Goal: Task Accomplishment & Management: Complete application form

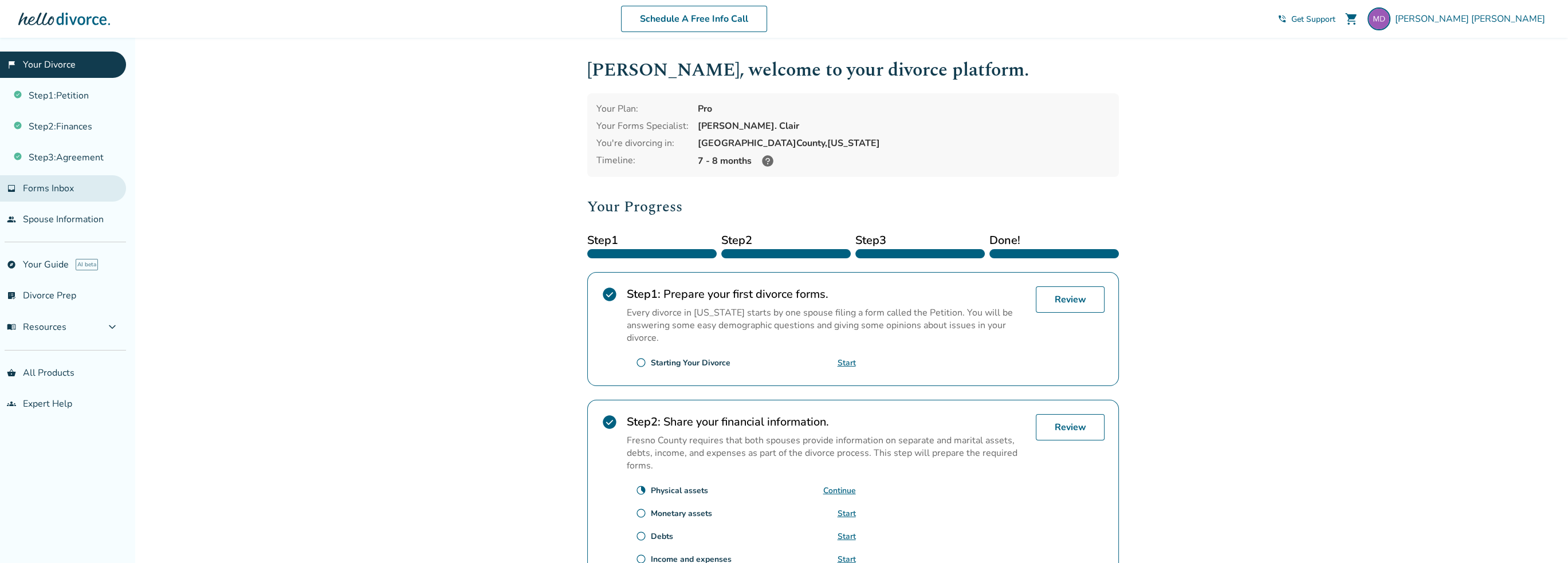
click at [56, 190] on span "Forms Inbox" at bounding box center [49, 188] width 51 height 13
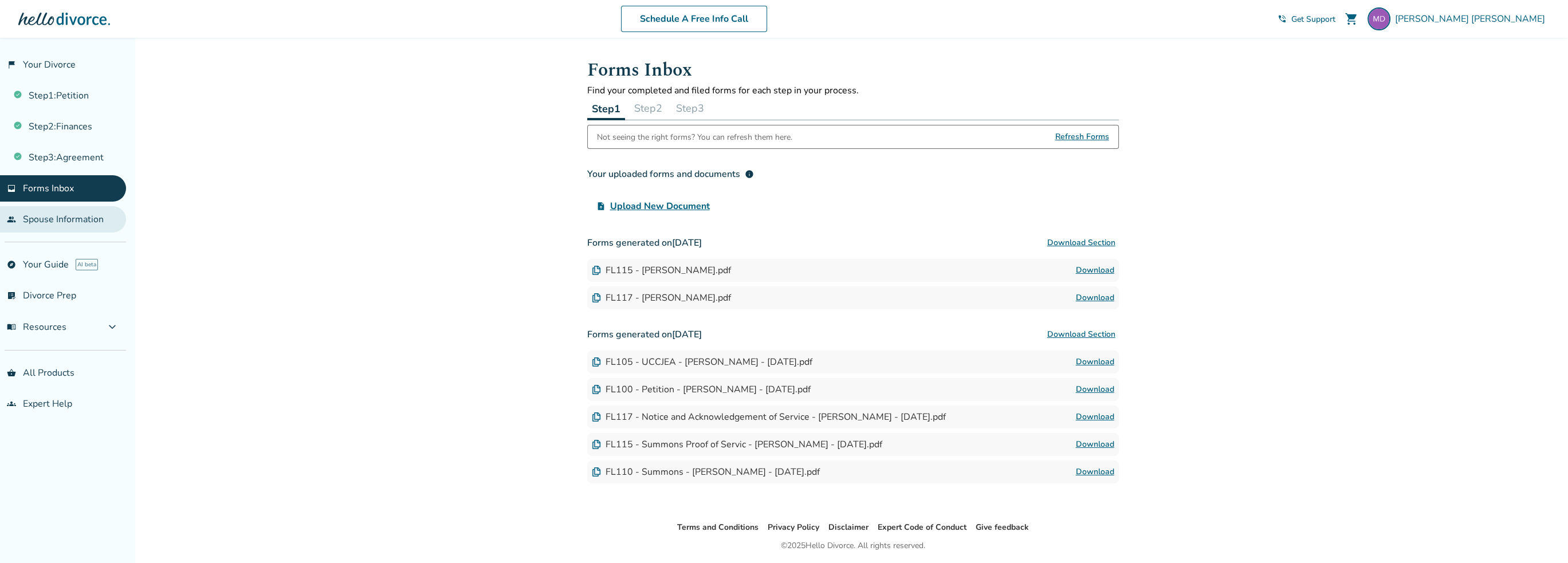
click at [60, 224] on link "people Spouse Information" at bounding box center [63, 219] width 126 height 26
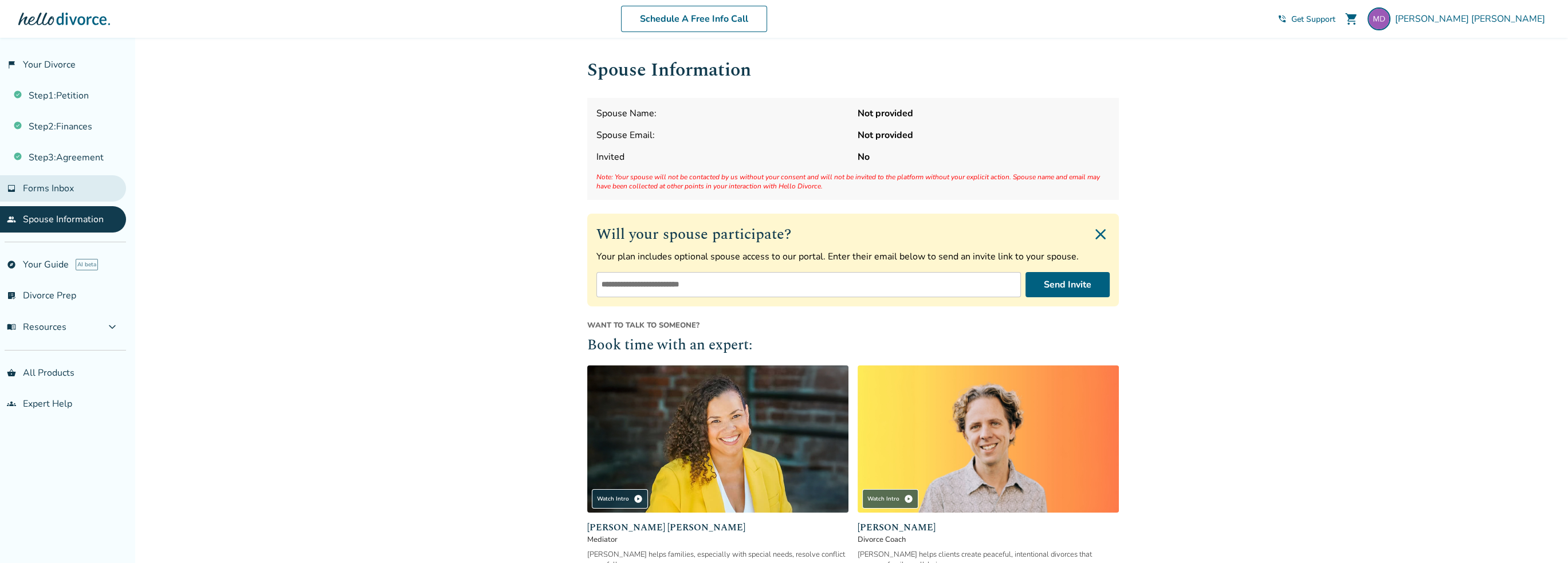
click at [22, 194] on link "inbox Forms Inbox" at bounding box center [63, 188] width 126 height 26
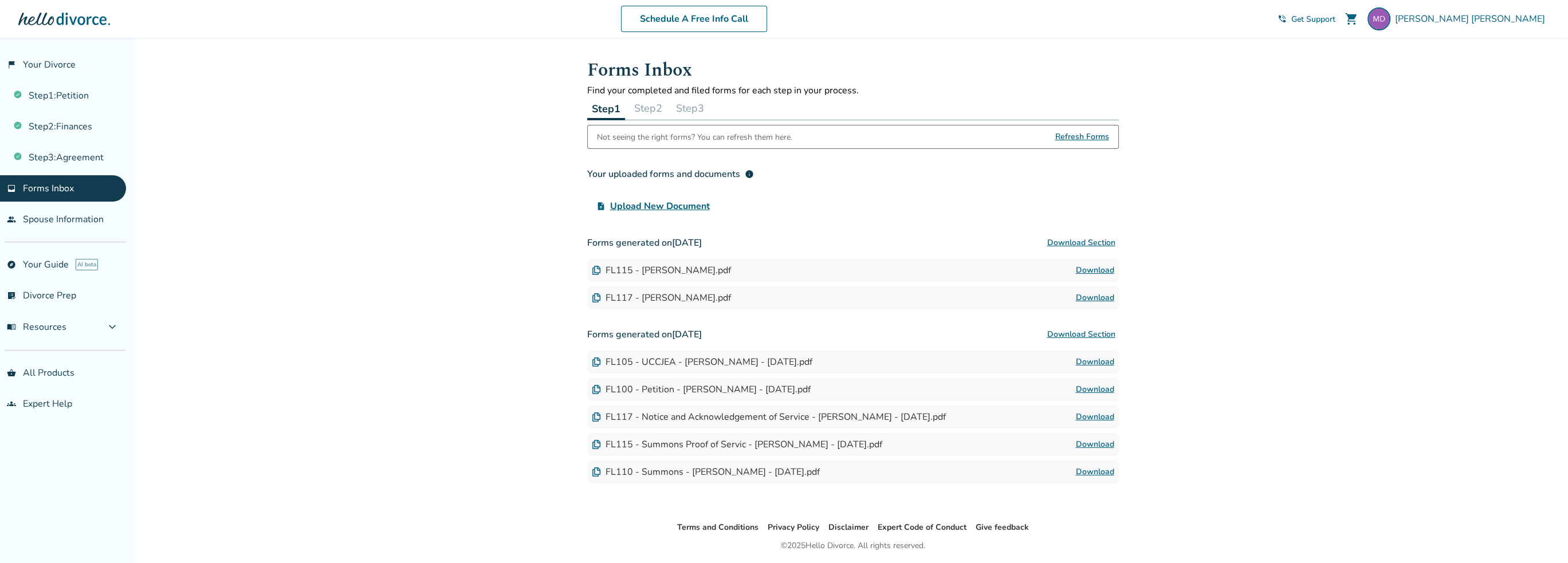
click at [664, 116] on button "Step 2" at bounding box center [648, 108] width 37 height 23
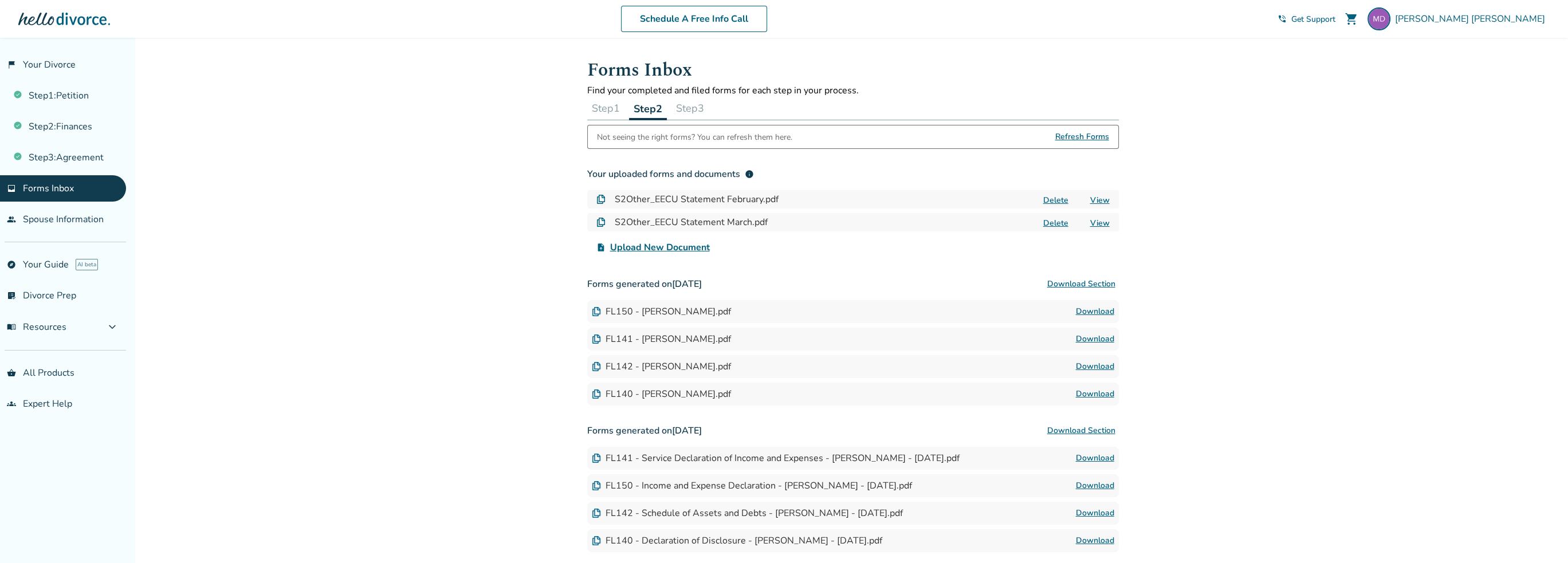
click at [684, 114] on button "Step 3" at bounding box center [690, 108] width 37 height 23
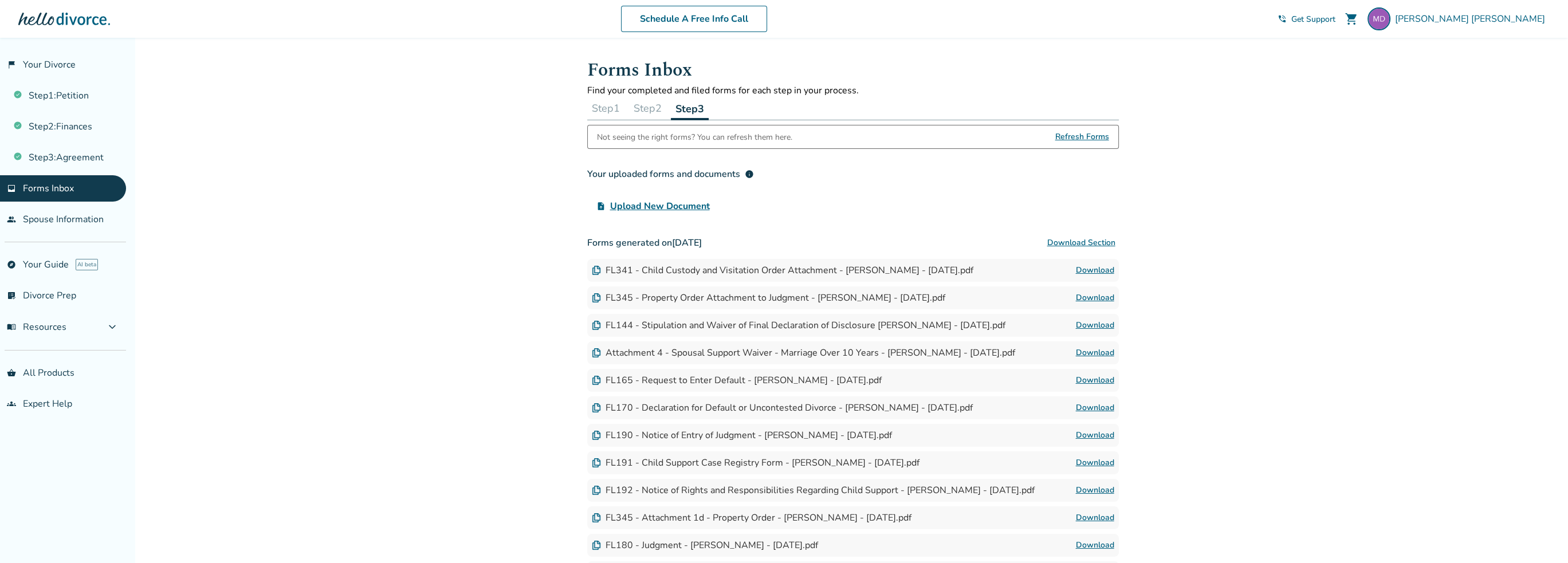
click at [660, 111] on button "Step 2" at bounding box center [647, 108] width 37 height 23
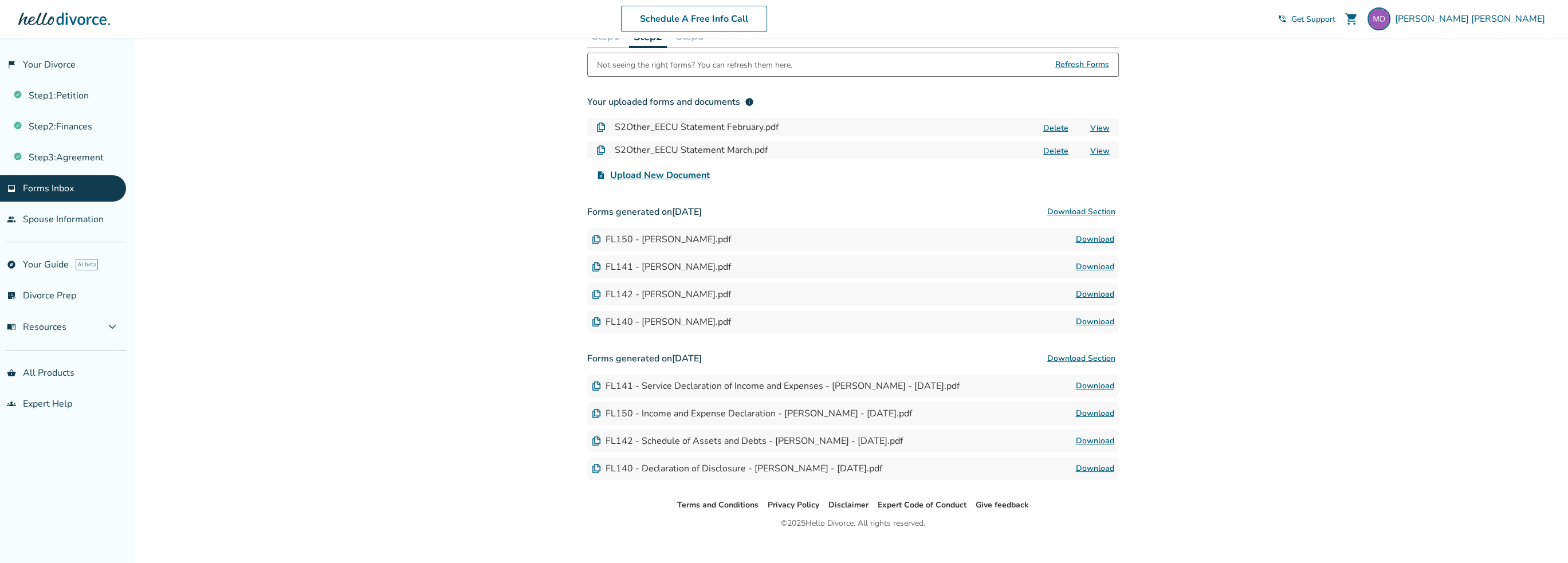
scroll to position [87, 0]
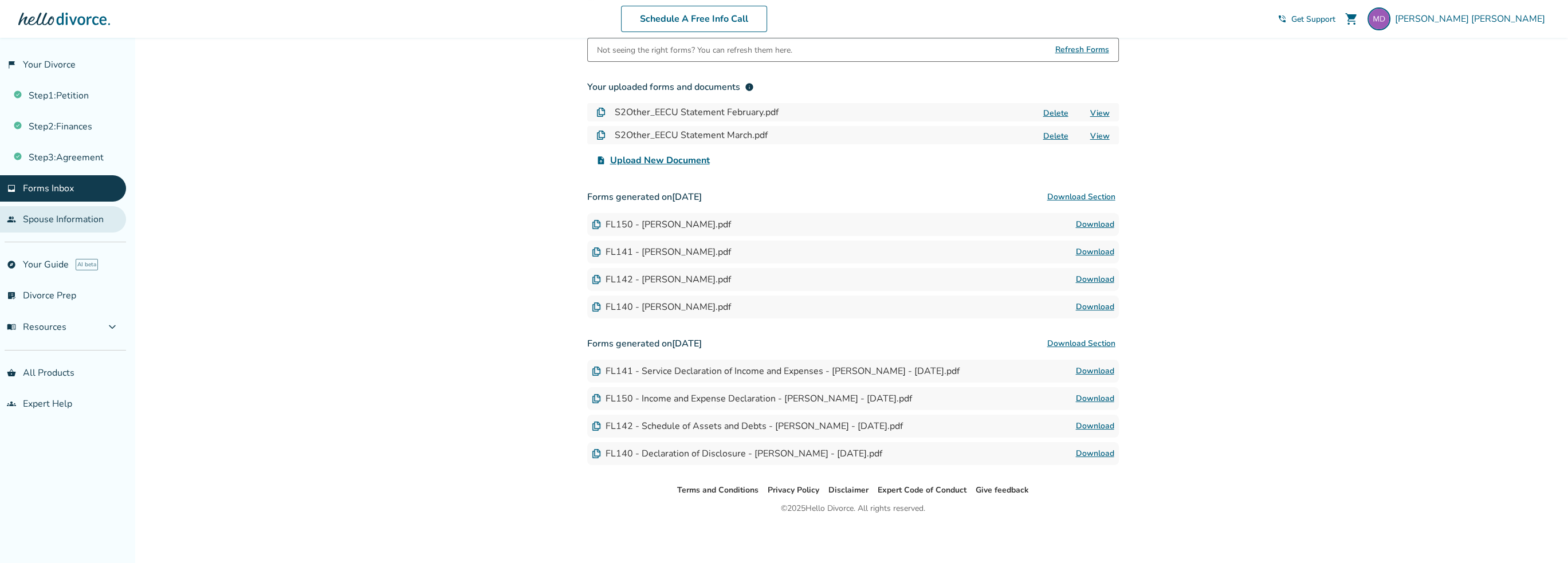
click at [80, 220] on link "people Spouse Information" at bounding box center [63, 219] width 126 height 26
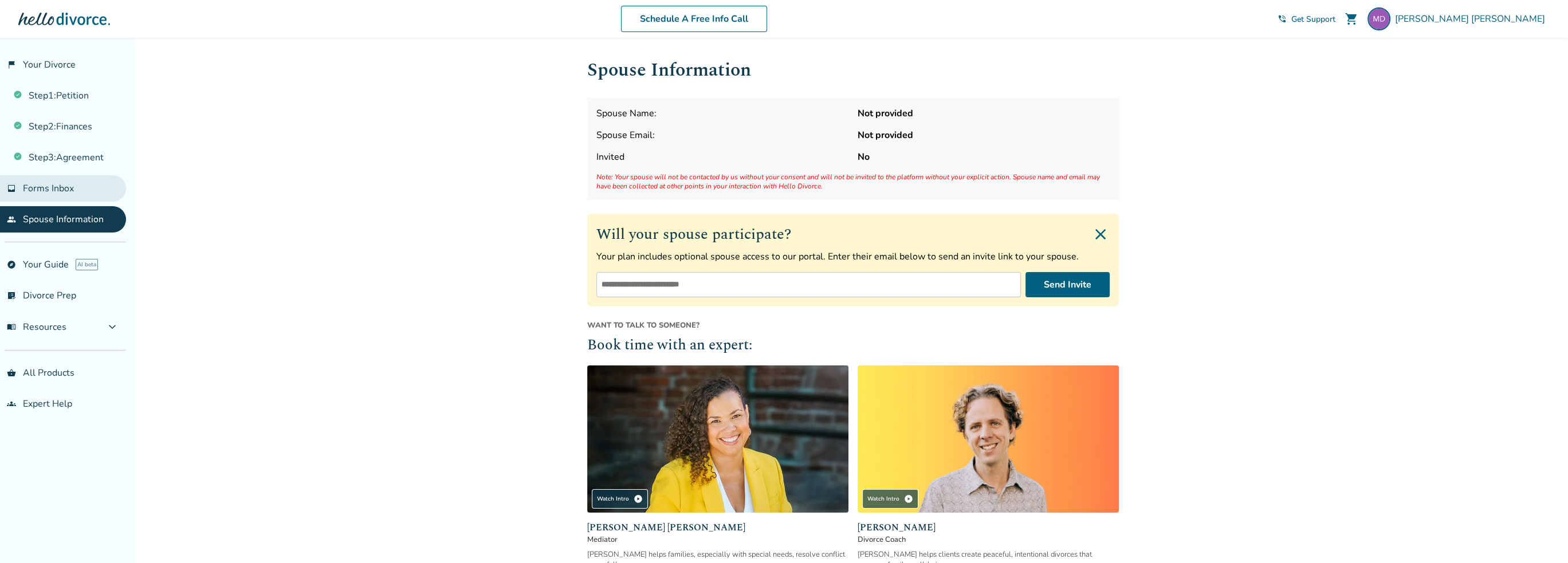
click at [76, 180] on link "inbox Forms Inbox" at bounding box center [63, 188] width 126 height 26
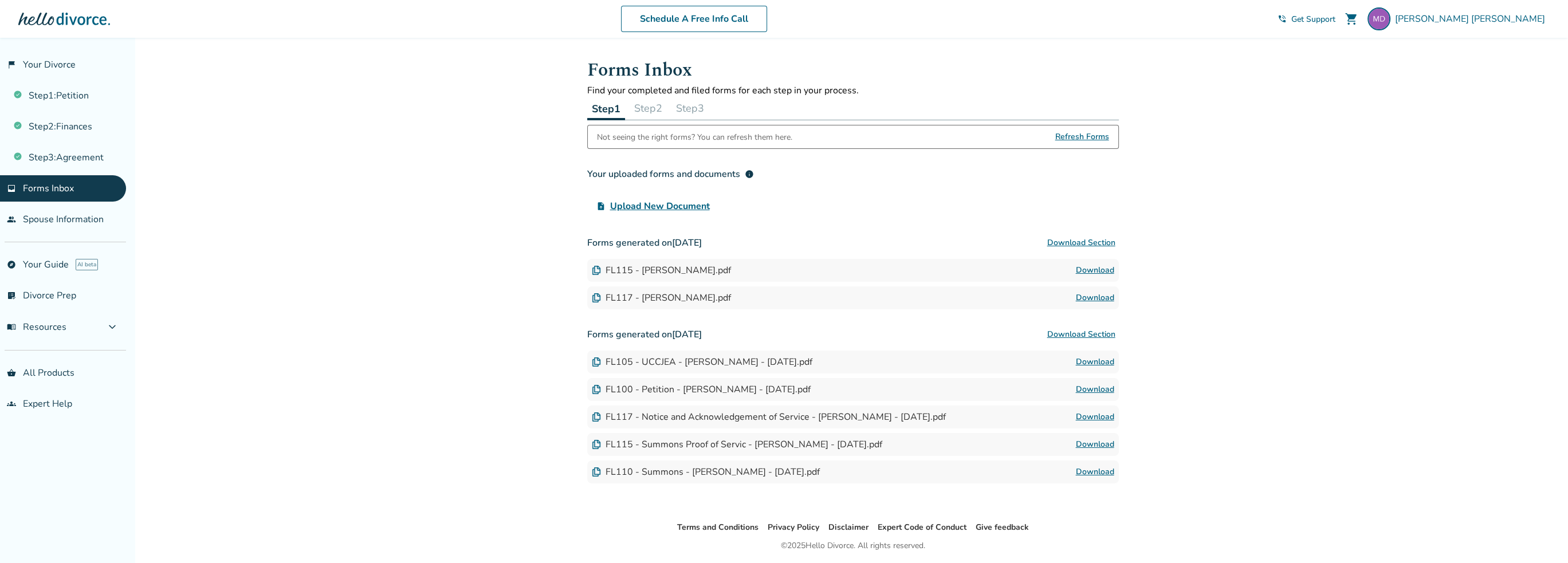
click at [662, 116] on button "Step 2" at bounding box center [648, 108] width 37 height 23
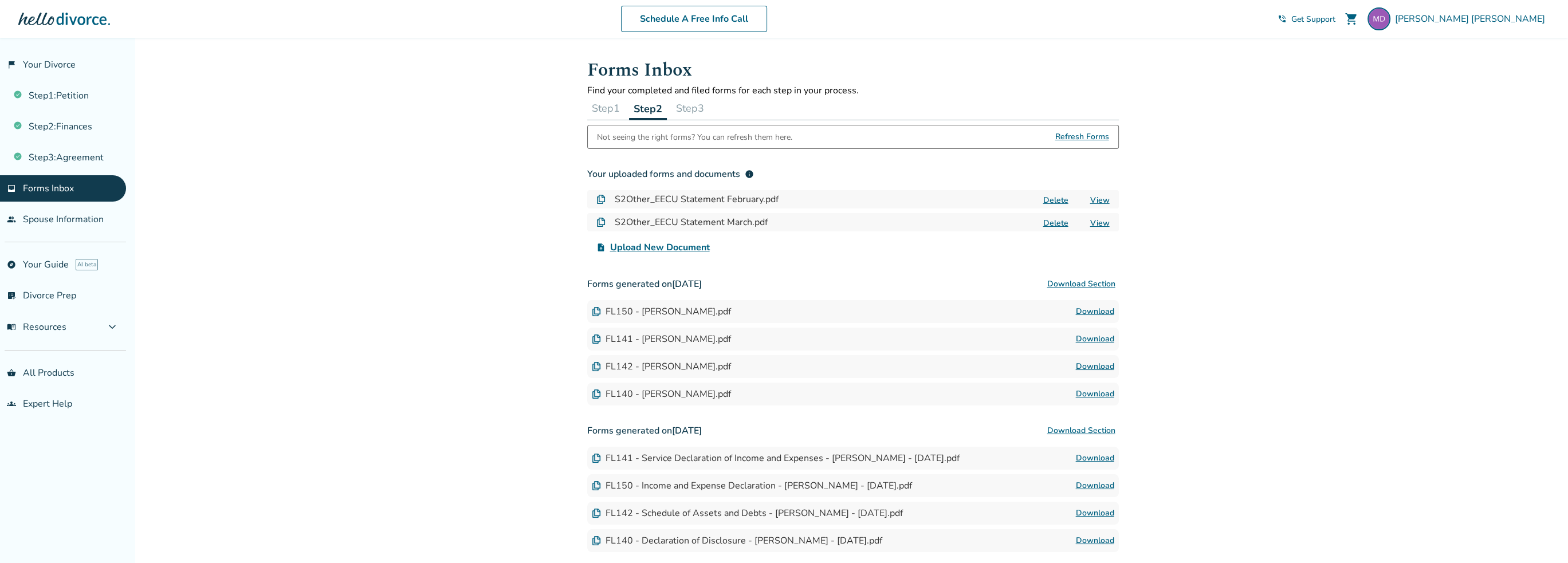
click at [871, 480] on div "FL150 - Income and Expense Declaration - [PERSON_NAME] - [DATE].pdf" at bounding box center [752, 486] width 320 height 13
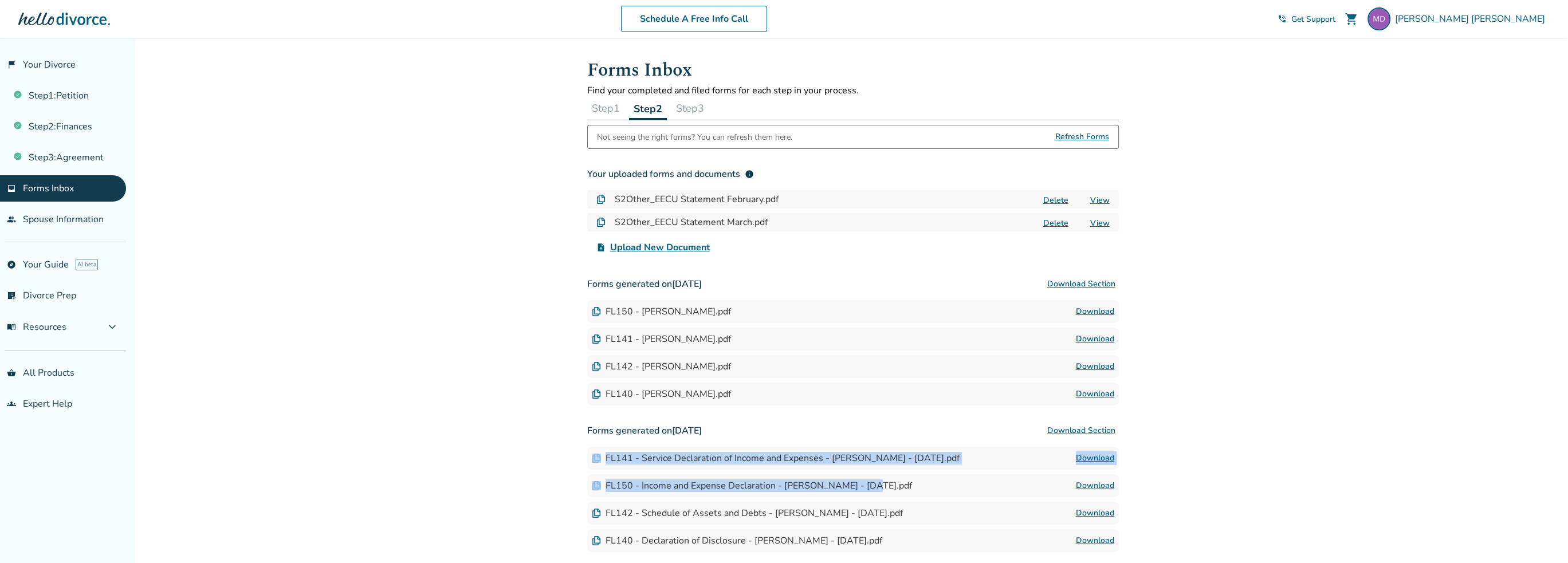
drag, startPoint x: 871, startPoint y: 480, endPoint x: 867, endPoint y: 451, distance: 29.3
click at [867, 451] on div "Forms generated on [DATE] Download Section FL141 - Service Declaration of Incom…" at bounding box center [853, 486] width 531 height 133
